Goal: Check status

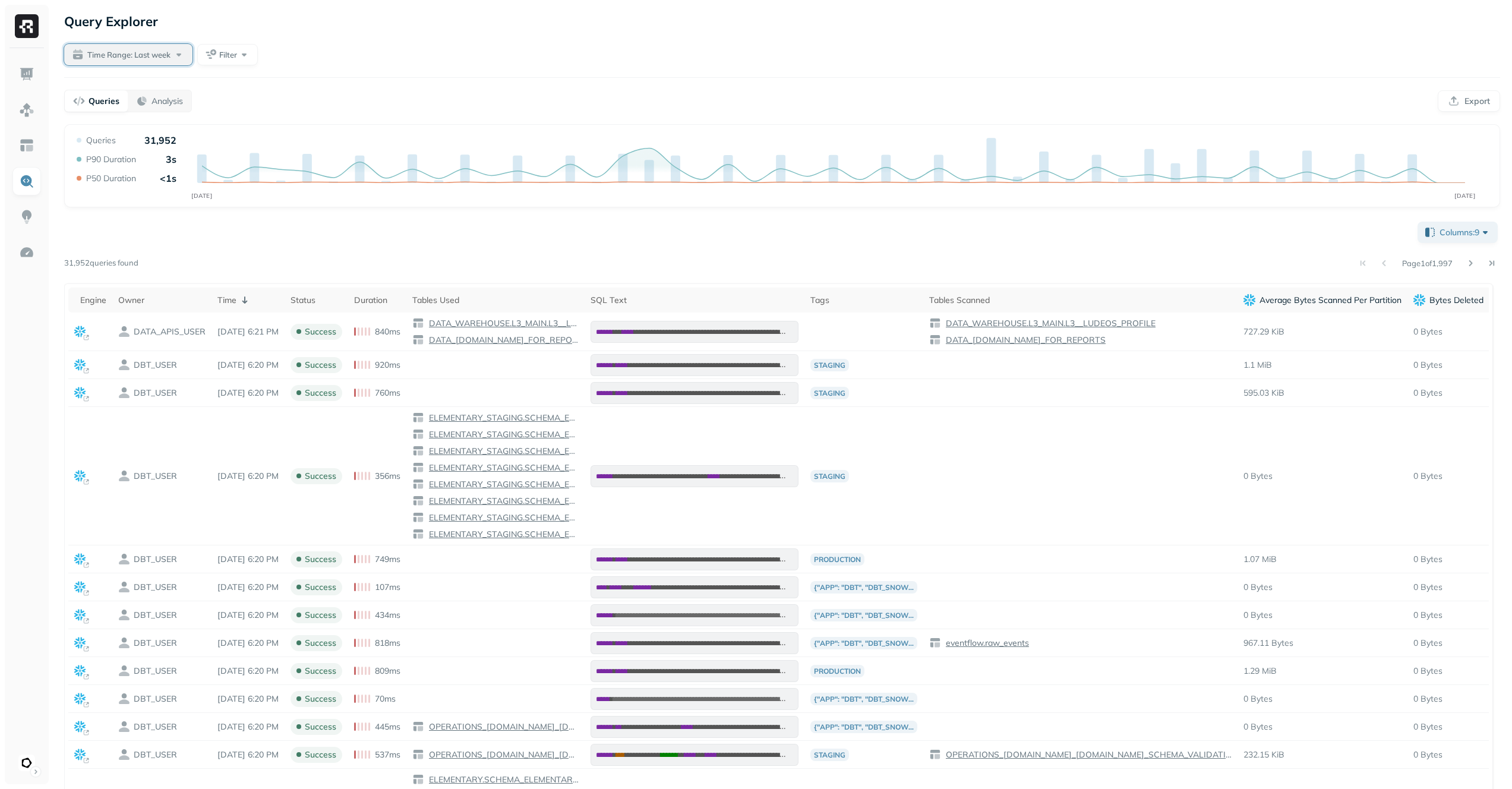
click at [170, 53] on span "Time Range: Last week" at bounding box center [128, 55] width 83 height 11
click at [132, 188] on label "Last 30 days" at bounding box center [127, 187] width 58 height 12
click at [91, 188] on button "Last 30 days" at bounding box center [84, 186] width 14 height 14
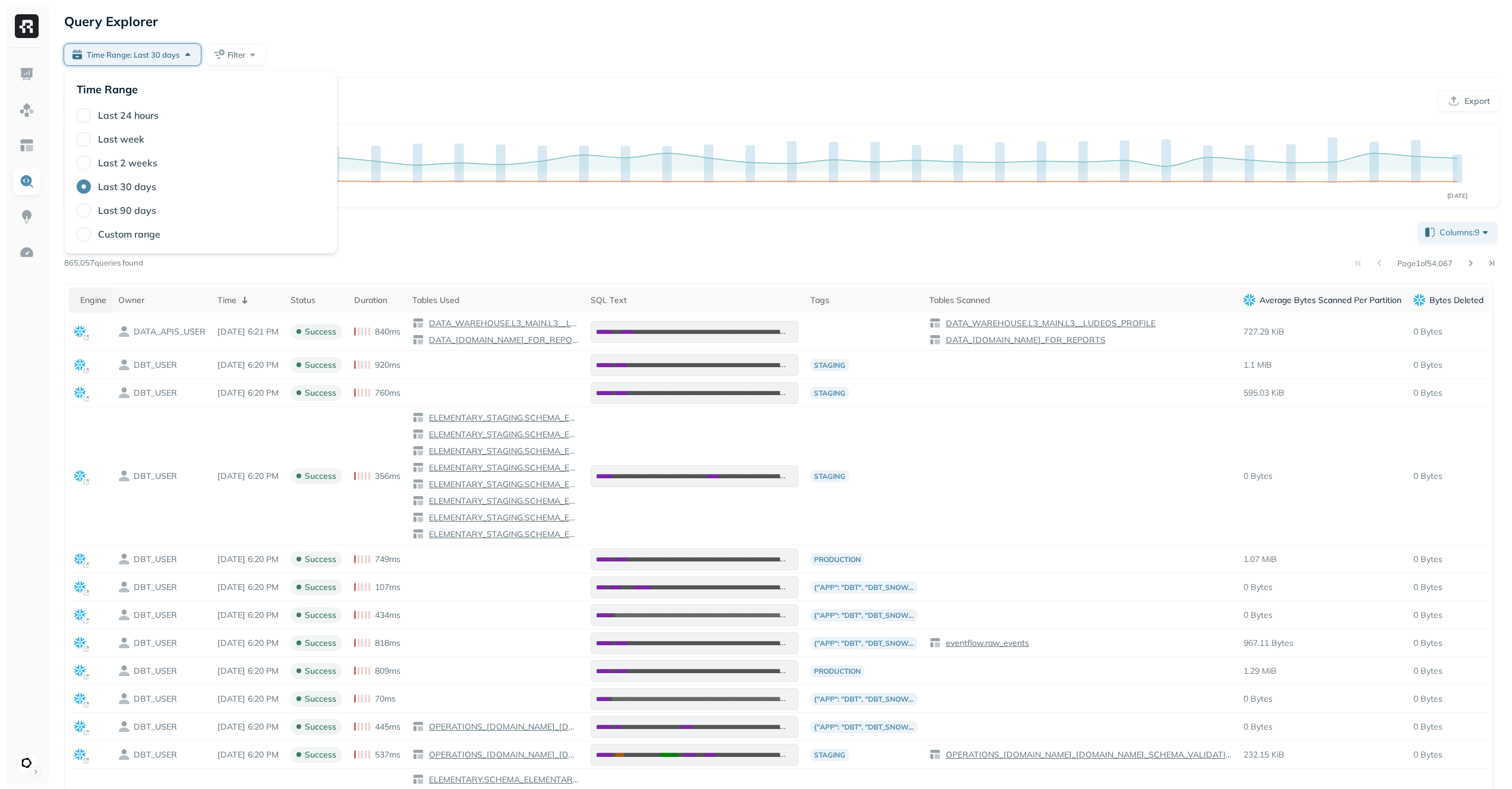
click at [94, 300] on div "Engine" at bounding box center [93, 300] width 26 height 11
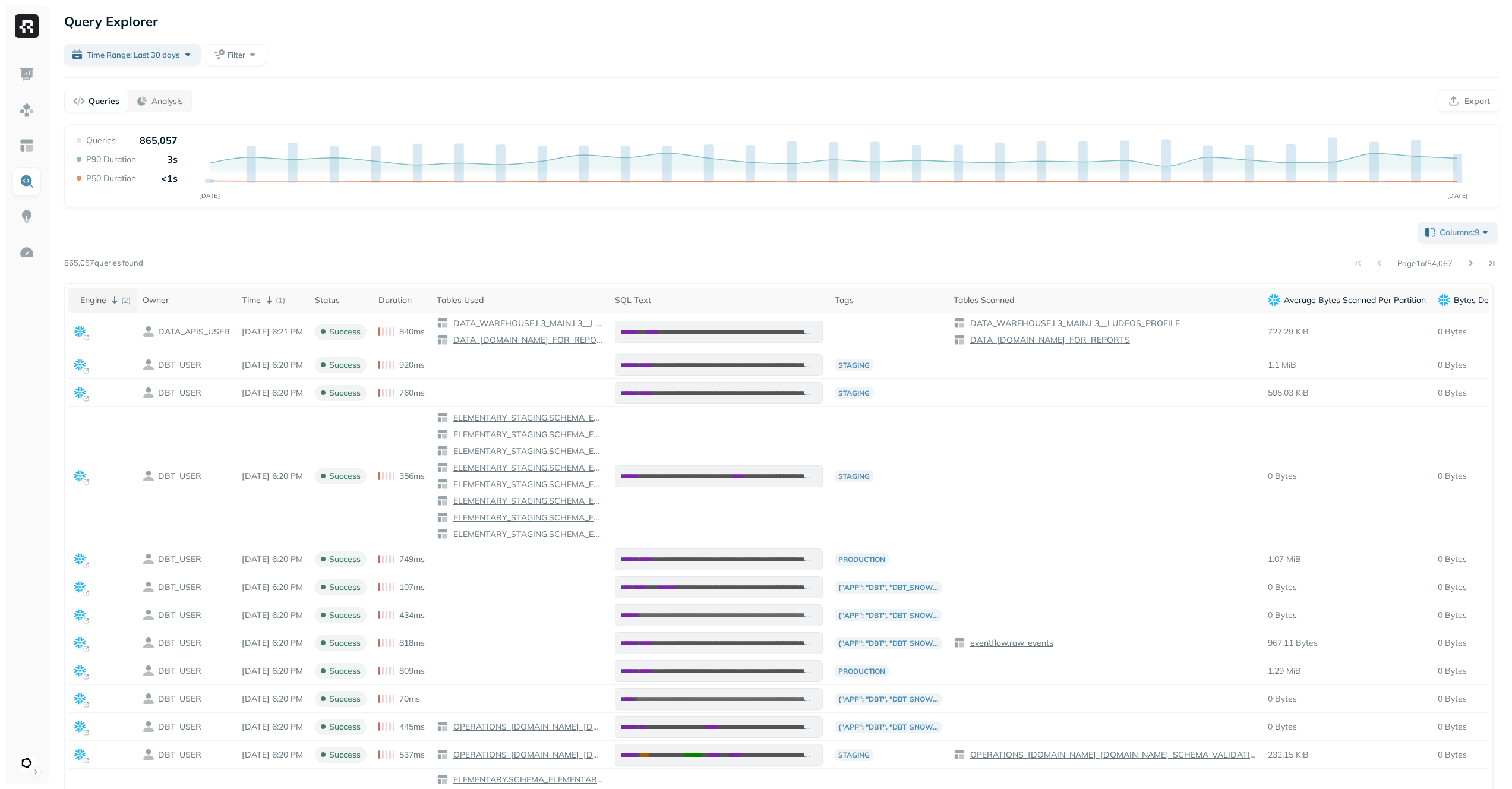
click at [101, 302] on div "Engine ( 2 )" at bounding box center [105, 300] width 51 height 14
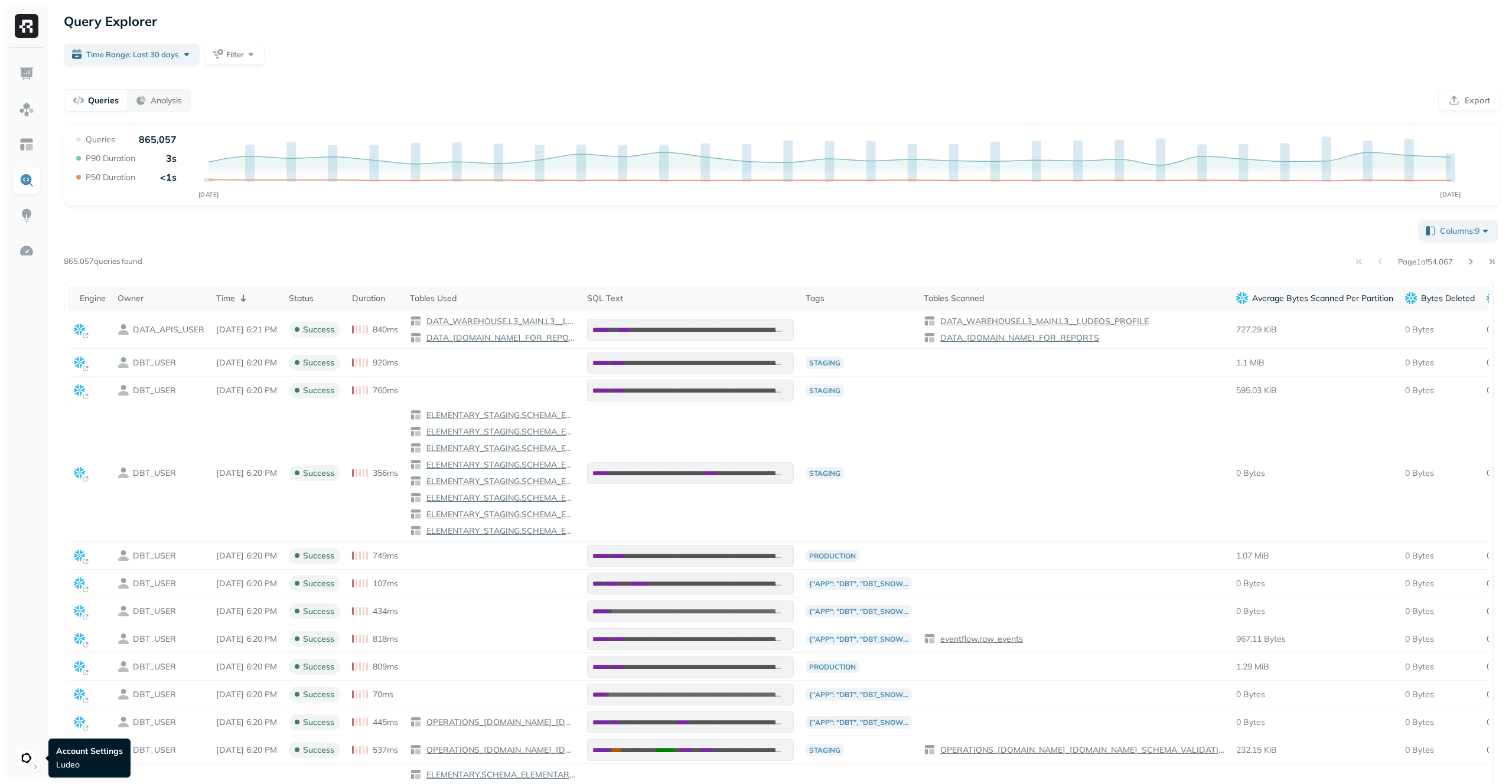
click at [32, 758] on html "Query Explorer Time Range: Last 30 days Filter Queries Analysis Export Query Pe…" at bounding box center [756, 500] width 1512 height 999
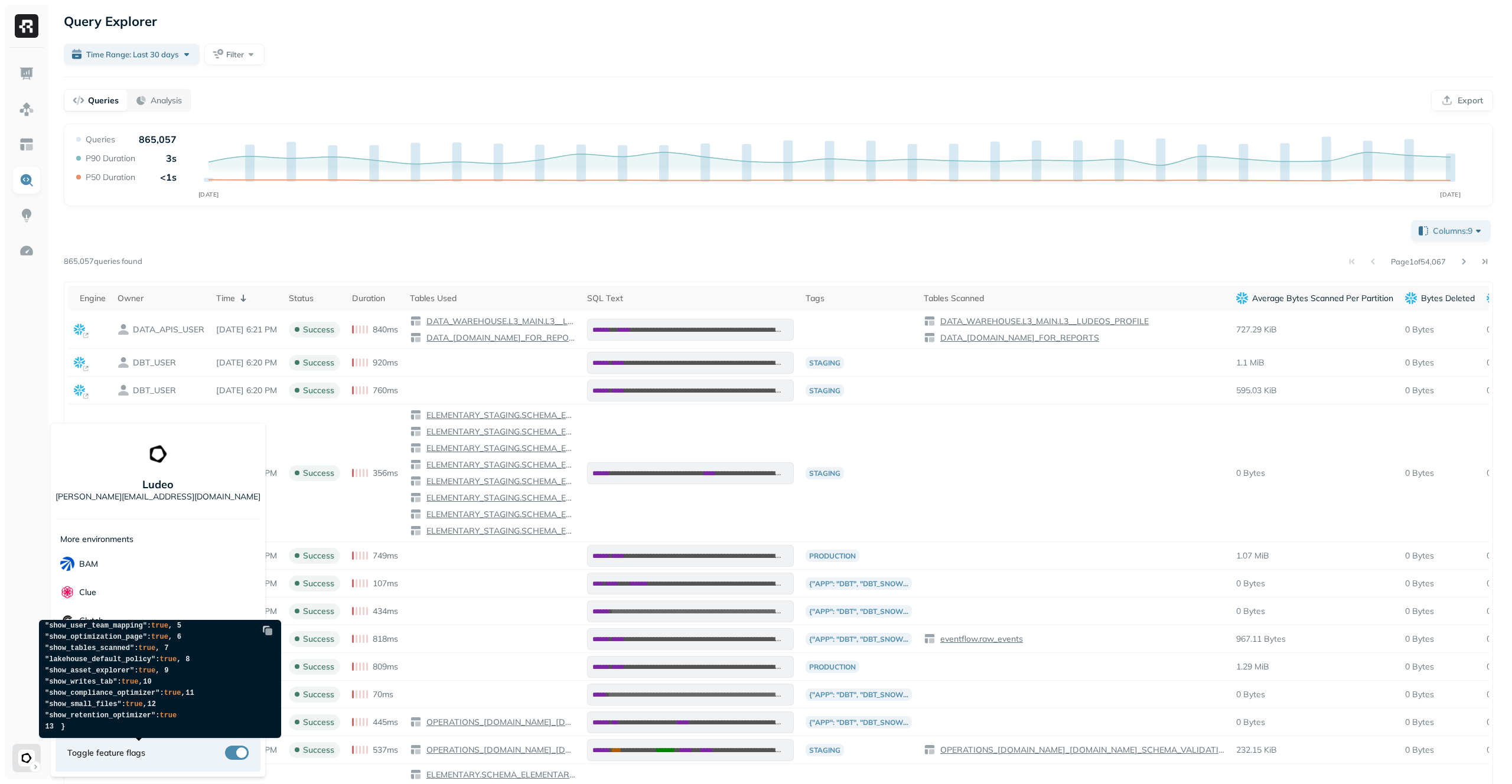
scroll to position [199, 0]
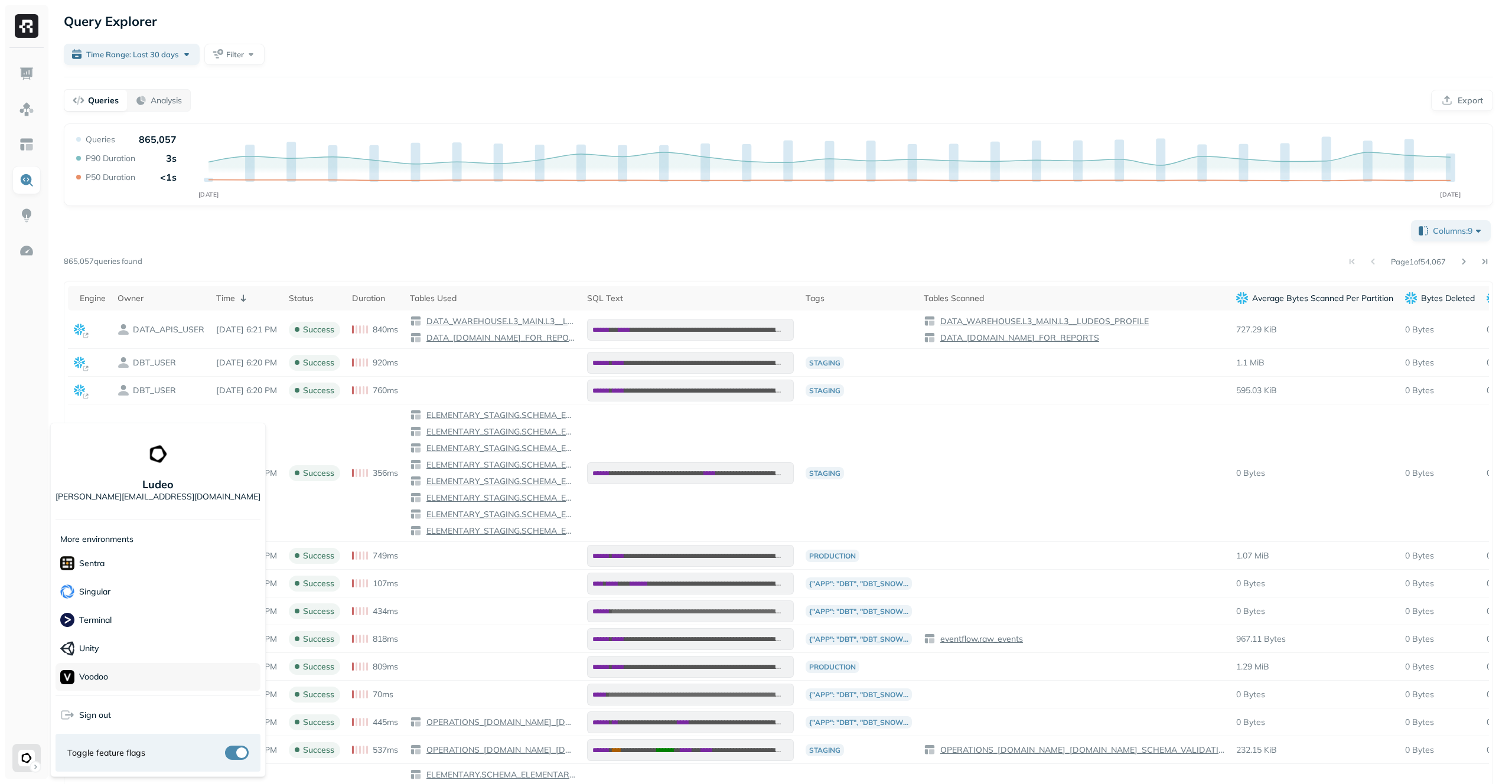
click at [128, 679] on div "Voodoo" at bounding box center [158, 677] width 205 height 28
